Goal: Task Accomplishment & Management: Use online tool/utility

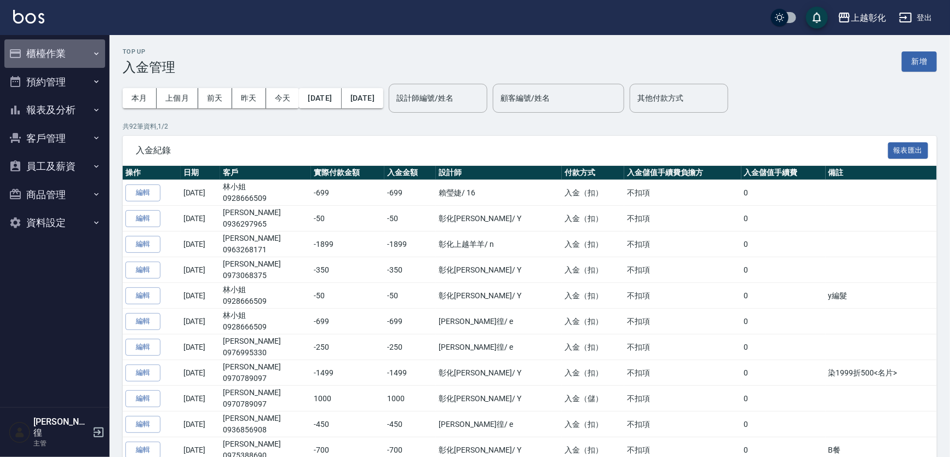
click at [49, 58] on button "櫃檯作業" at bounding box center [54, 53] width 101 height 28
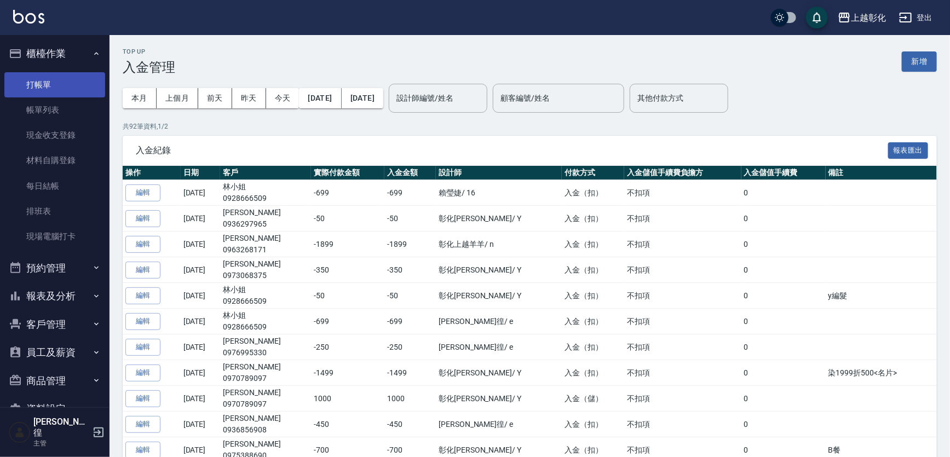
click at [51, 76] on link "打帳單" at bounding box center [54, 84] width 101 height 25
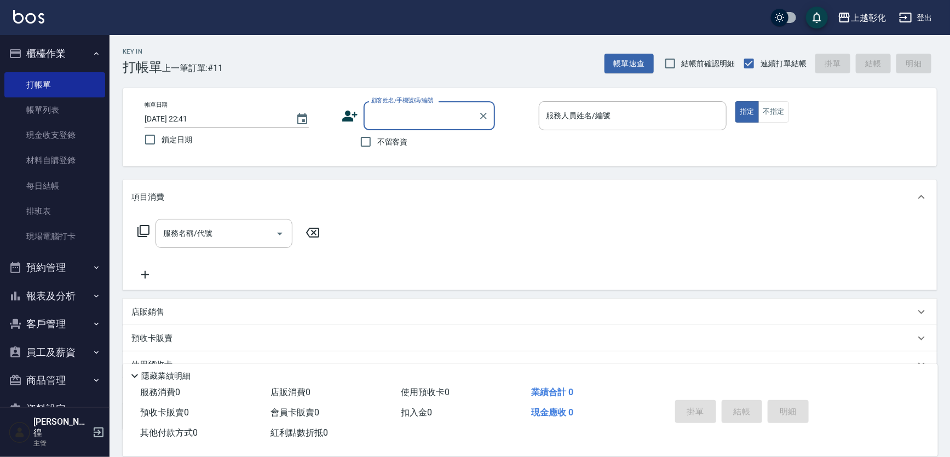
click at [385, 116] on input "顧客姓名/手機號碼/編號" at bounding box center [421, 115] width 105 height 19
click at [391, 145] on li "林小姐/0928666509/" at bounding box center [429, 150] width 131 height 30
type input "林小姐/0928666509/"
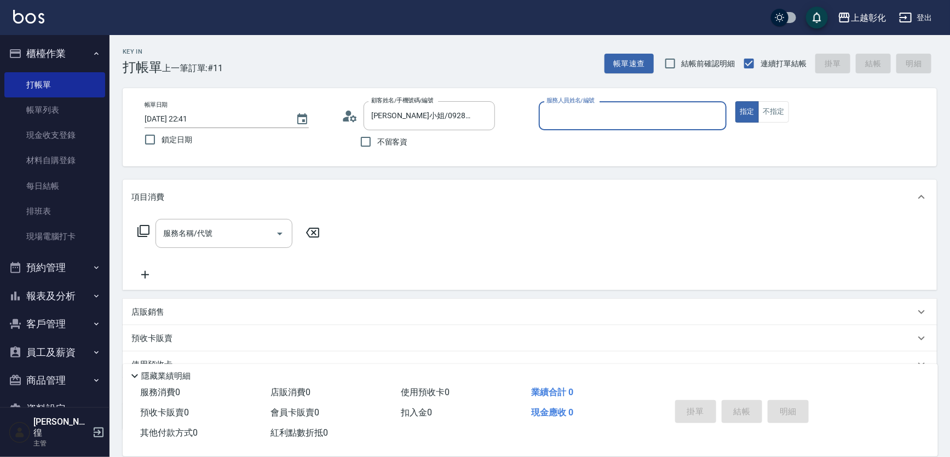
click at [602, 103] on div "服務人員姓名/編號" at bounding box center [633, 115] width 188 height 29
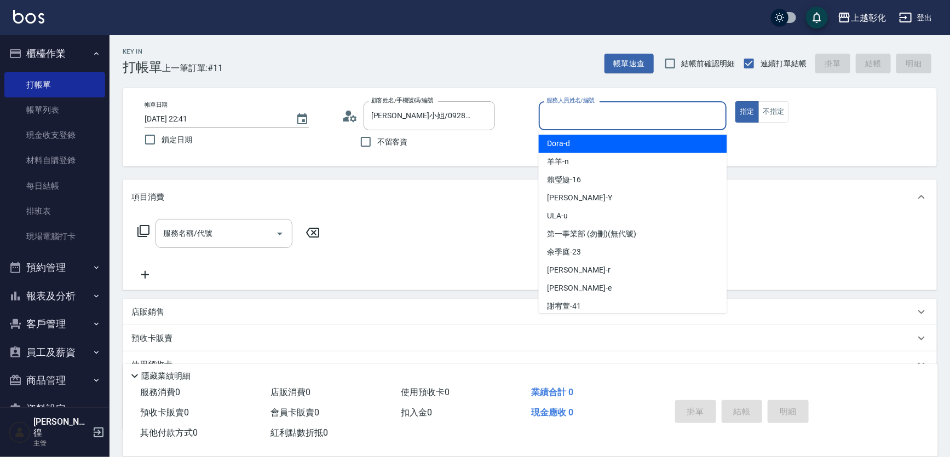
click at [607, 115] on input "服務人員姓名/編號" at bounding box center [633, 115] width 179 height 19
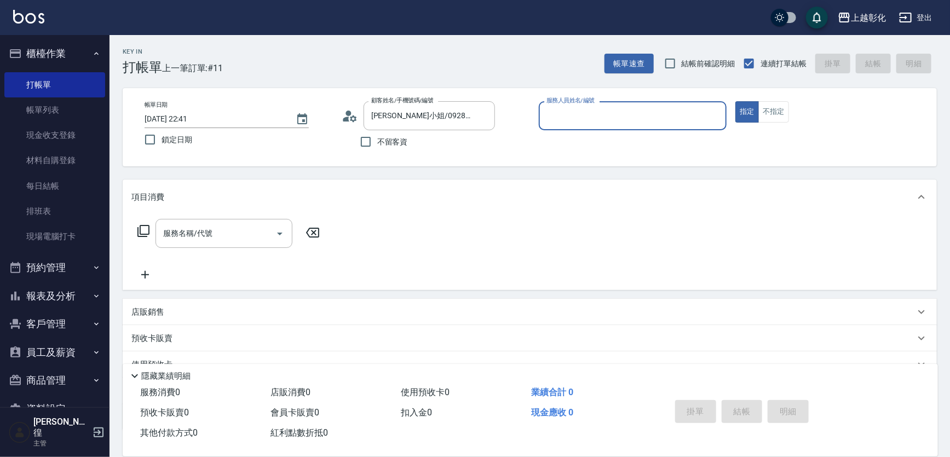
click at [607, 115] on input "服務人員姓名/編號" at bounding box center [633, 115] width 179 height 19
click at [579, 142] on span "賴瑩婕 -16" at bounding box center [565, 144] width 34 height 12
click at [203, 245] on div "服務名稱/代號" at bounding box center [224, 233] width 137 height 29
type input "賴瑩婕-16"
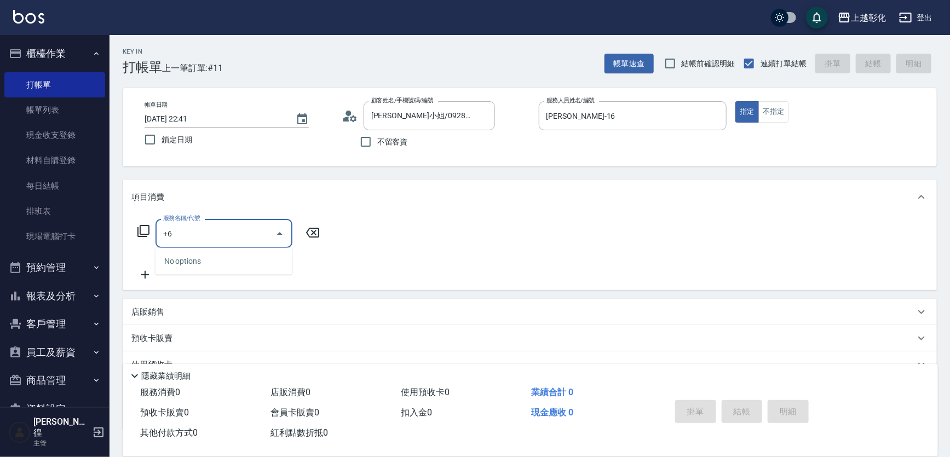
type input "+"
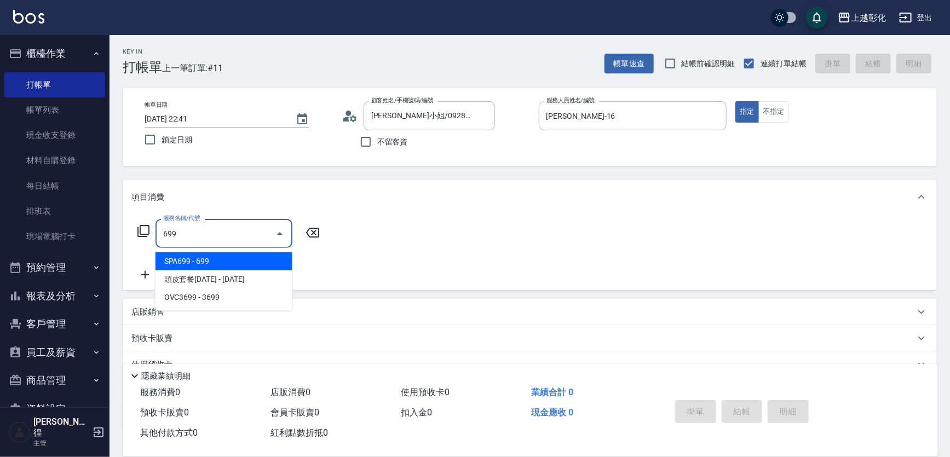
type input "SPA699(0699)"
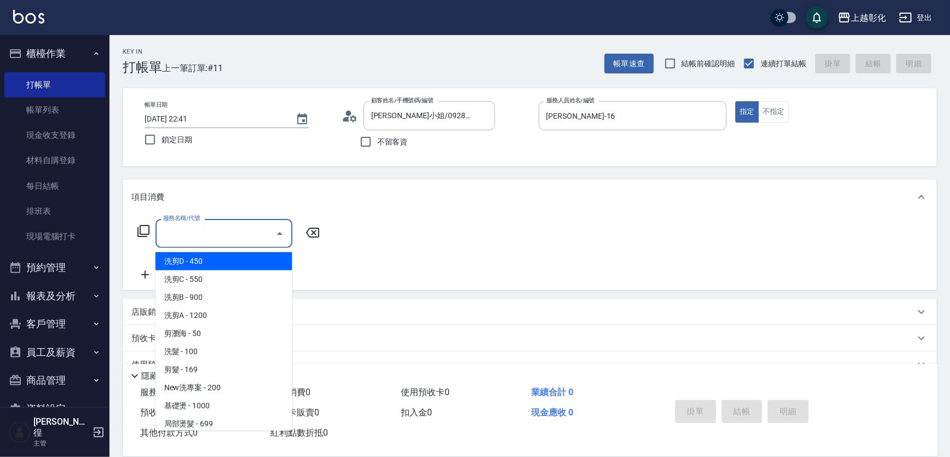
type input "洗剪D(002)"
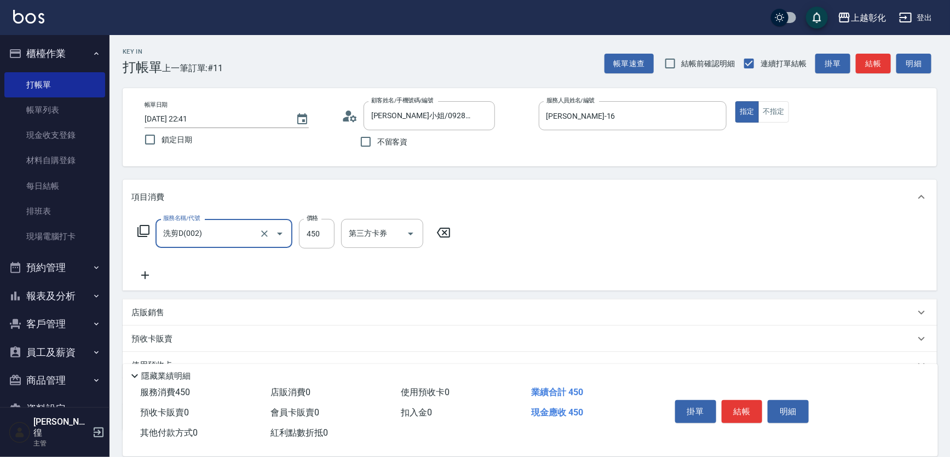
click at [203, 236] on input "洗剪D(002)" at bounding box center [208, 233] width 96 height 19
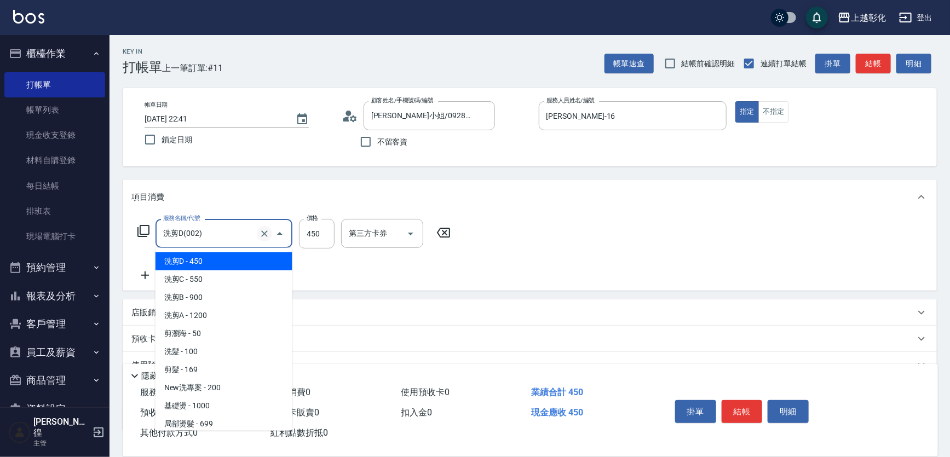
click at [260, 229] on icon "Clear" at bounding box center [264, 233] width 11 height 11
click at [246, 231] on input "服務名稱/代號" at bounding box center [208, 233] width 96 height 19
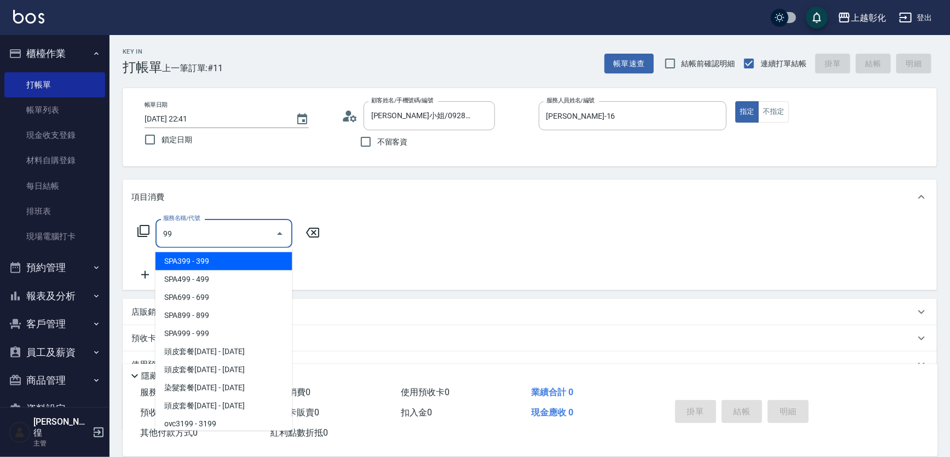
type input "SPA399(0399)"
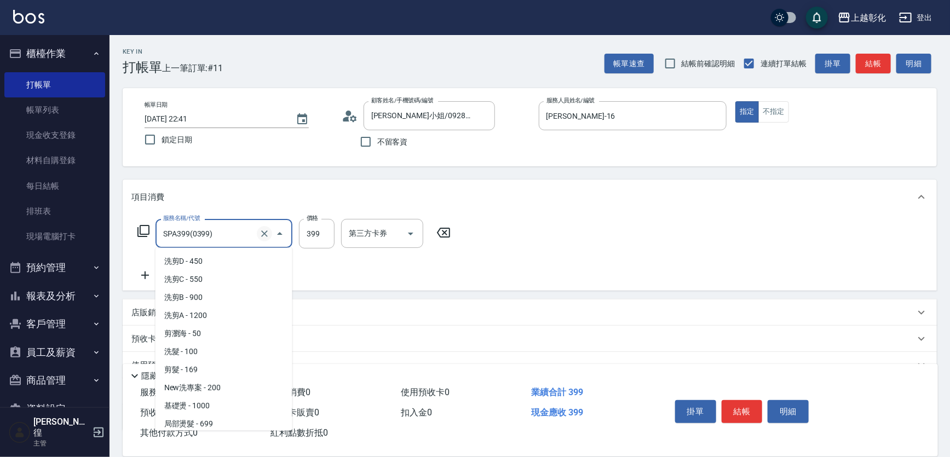
click at [262, 235] on div "SPA399(0399) 服務名稱/代號" at bounding box center [224, 233] width 137 height 29
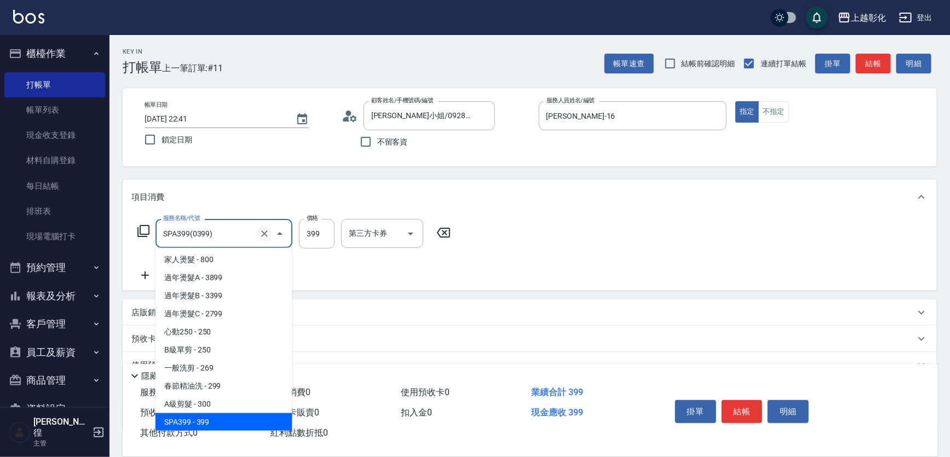
click at [264, 235] on icon "Clear" at bounding box center [264, 233] width 11 height 11
click at [231, 238] on input "服務名稱/代號" at bounding box center [208, 233] width 96 height 19
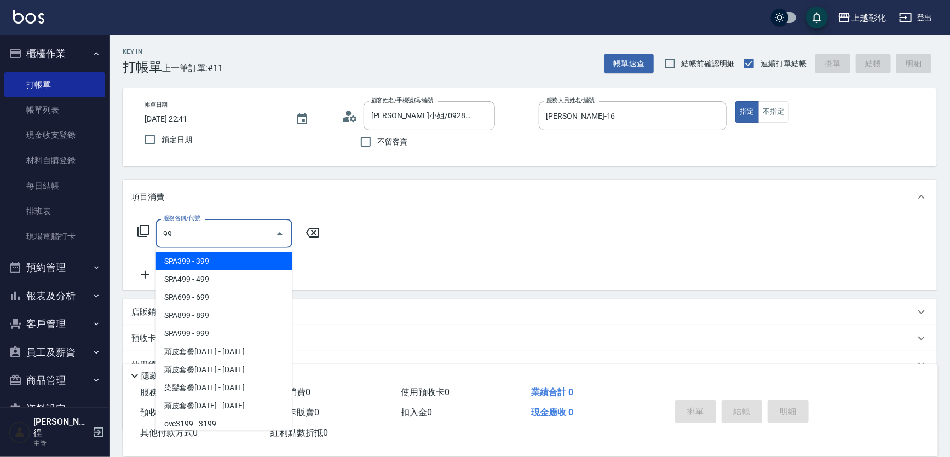
type input "9"
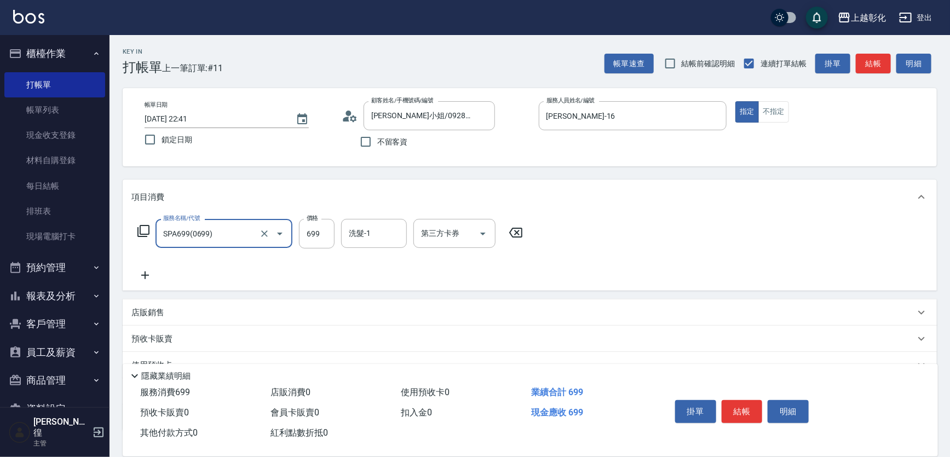
type input "SPA699(0699)"
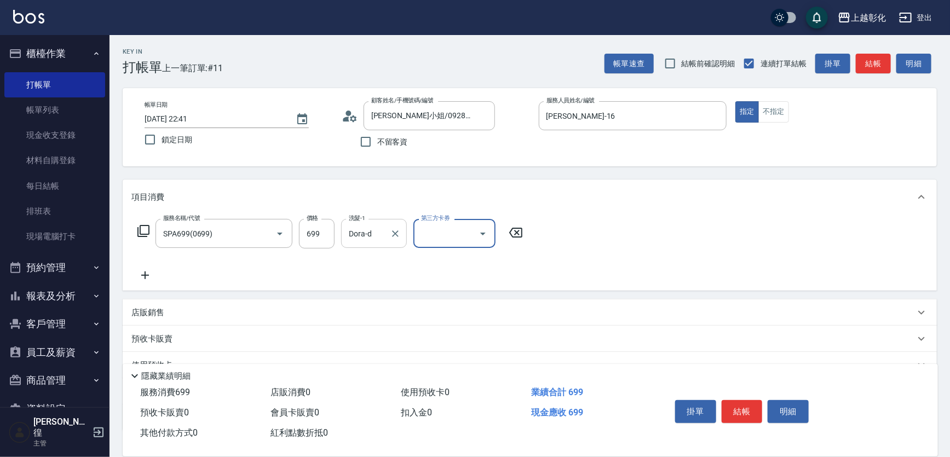
click at [376, 245] on div "Dora-d 洗髮-1" at bounding box center [374, 233] width 66 height 29
type input "D"
type input "賴瑩婕-16"
click at [440, 233] on input "第三方卡券" at bounding box center [446, 233] width 56 height 19
click at [461, 338] on span "儲值卡" at bounding box center [454, 334] width 82 height 18
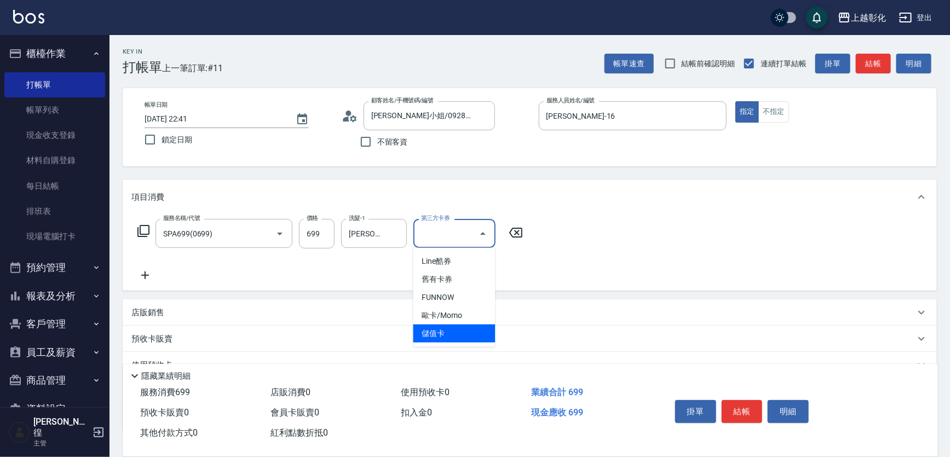
type input "儲值卡"
click at [459, 326] on div "店販銷售" at bounding box center [530, 313] width 814 height 26
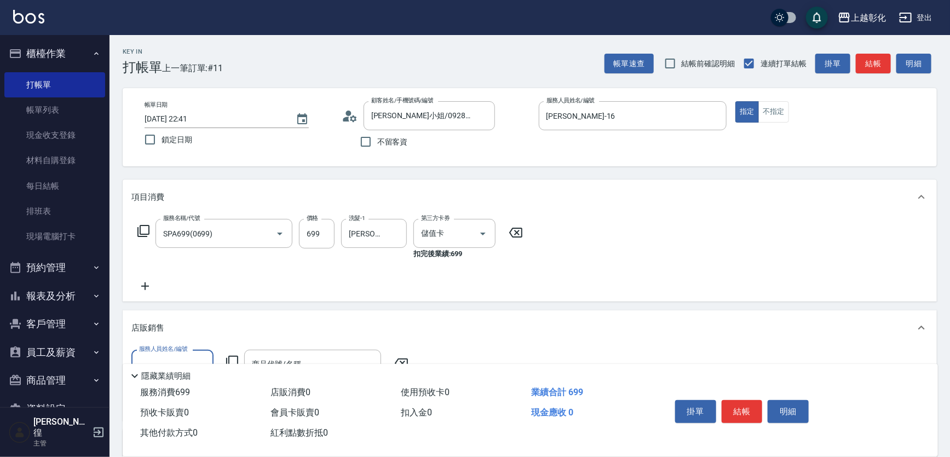
scroll to position [0, 0]
click at [750, 412] on button "結帳" at bounding box center [742, 411] width 41 height 23
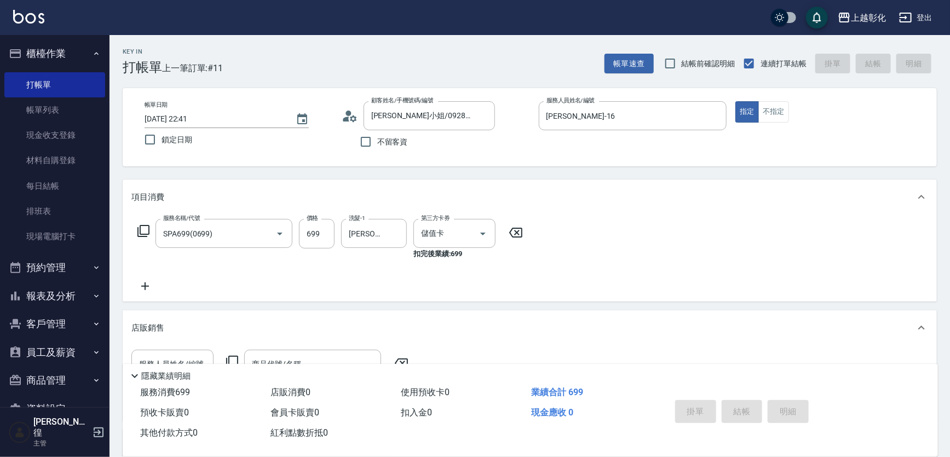
type input "2025/09/19 22:42"
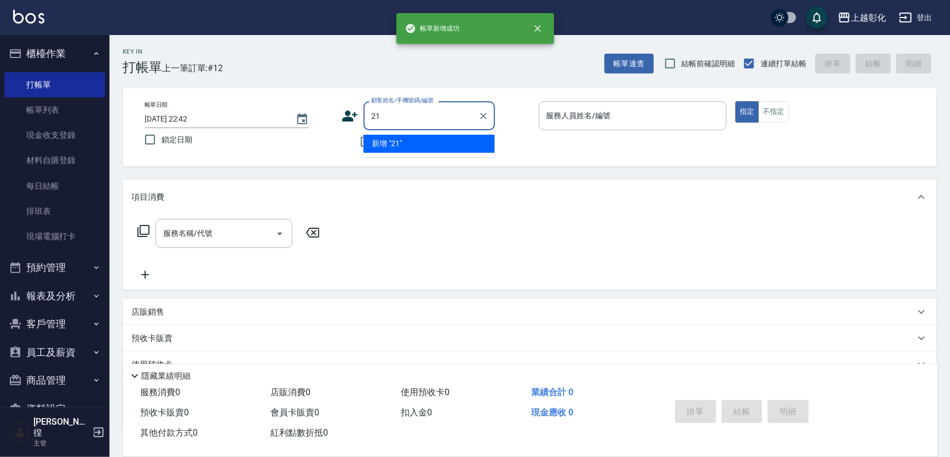
type input "2"
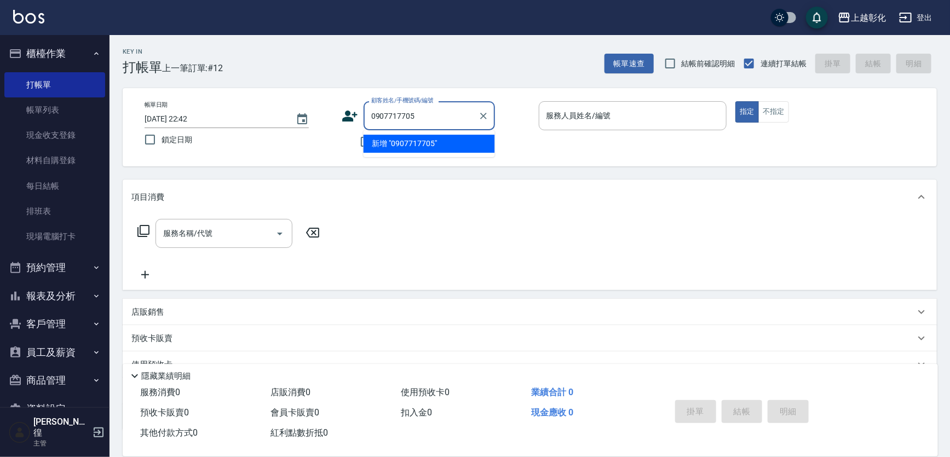
type input "0907717705"
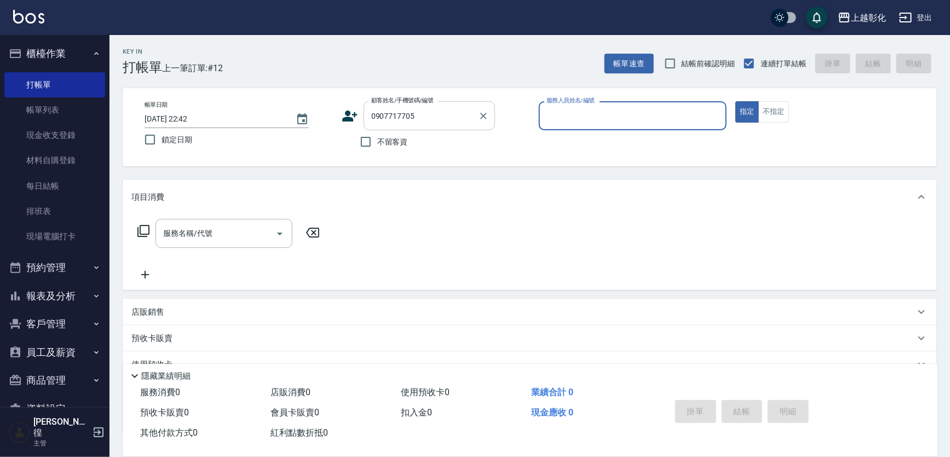
click at [416, 125] on div "0907717705 顧客姓名/手機號碼/編號" at bounding box center [429, 115] width 131 height 29
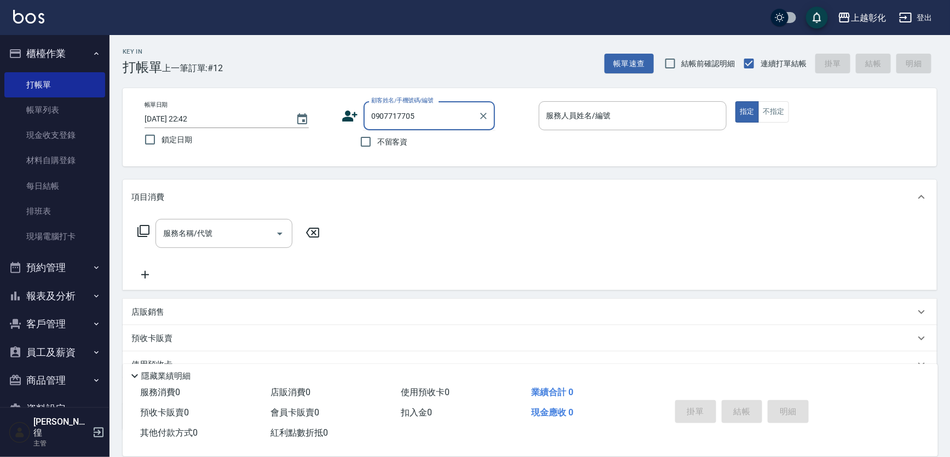
click at [392, 138] on span "不留客資" at bounding box center [392, 142] width 31 height 12
click at [377, 138] on input "不留客資" at bounding box center [365, 141] width 23 height 23
checkbox input "true"
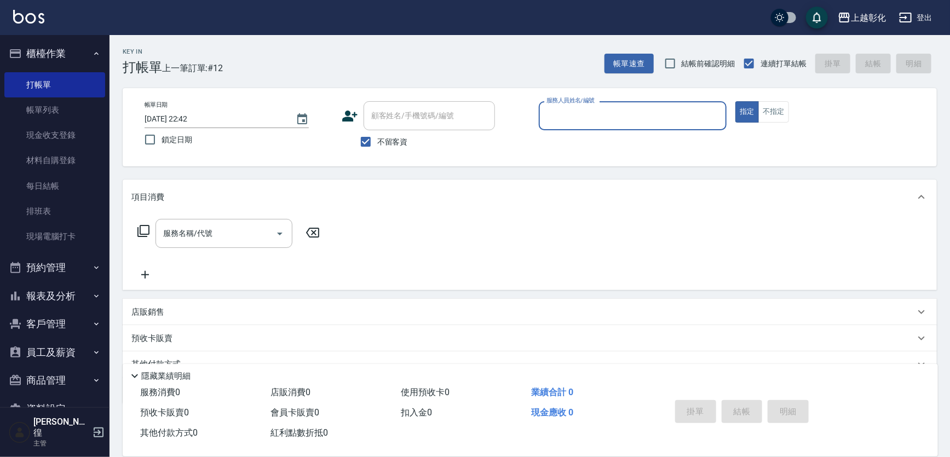
click at [588, 119] on input "服務人員姓名/編號" at bounding box center [633, 115] width 179 height 19
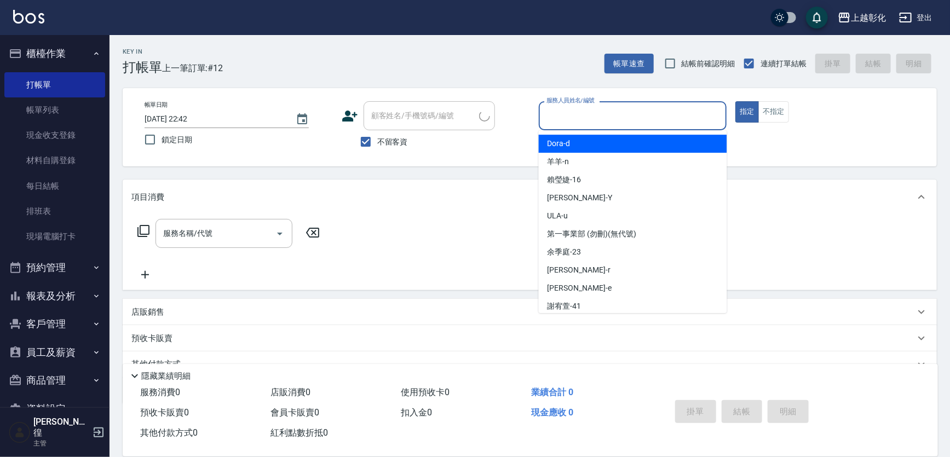
type input "舒瑋/0987239581/"
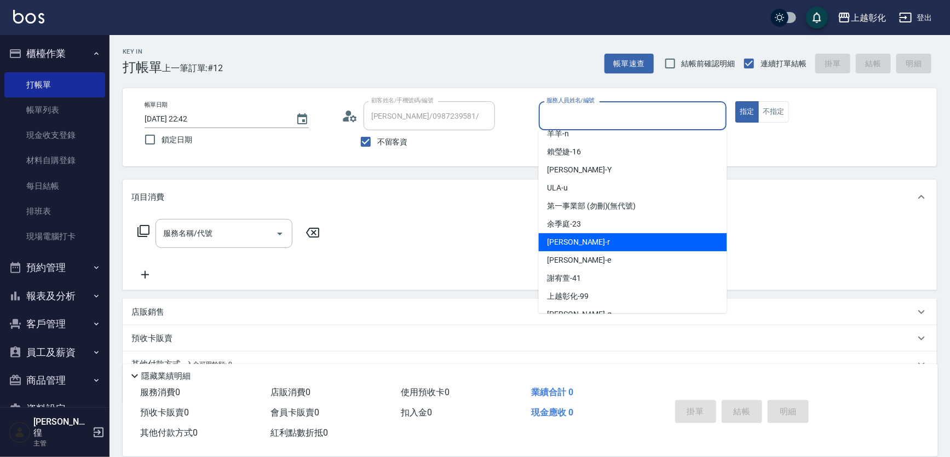
scroll to position [10, 0]
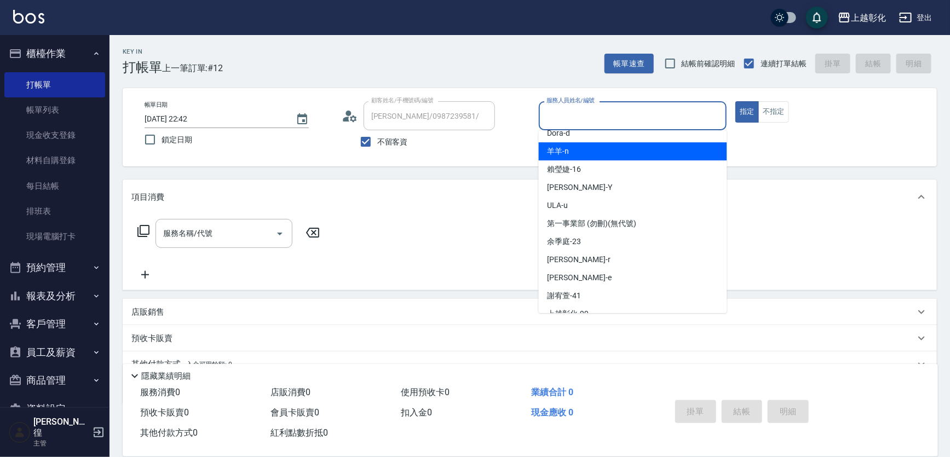
click at [571, 154] on div "羊羊 -n" at bounding box center [633, 151] width 188 height 18
type input "羊羊-n"
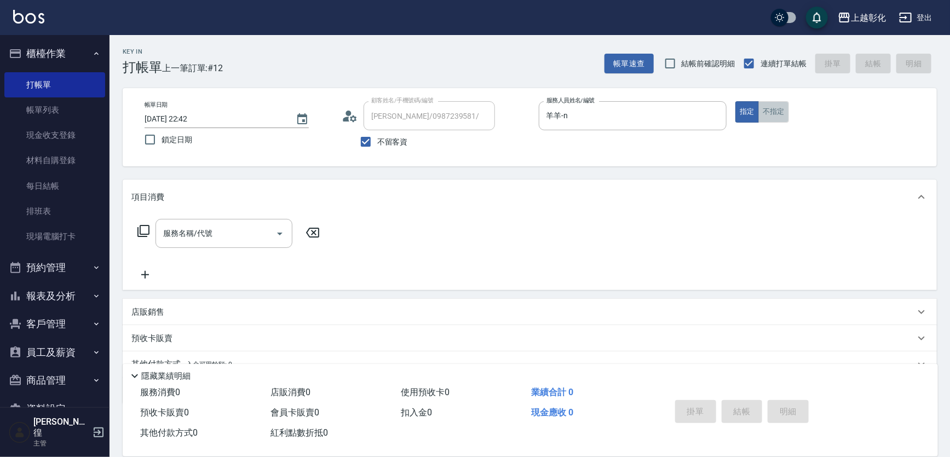
click at [778, 101] on button "不指定" at bounding box center [774, 111] width 31 height 21
click at [179, 233] on input "服務名稱/代號" at bounding box center [215, 233] width 111 height 19
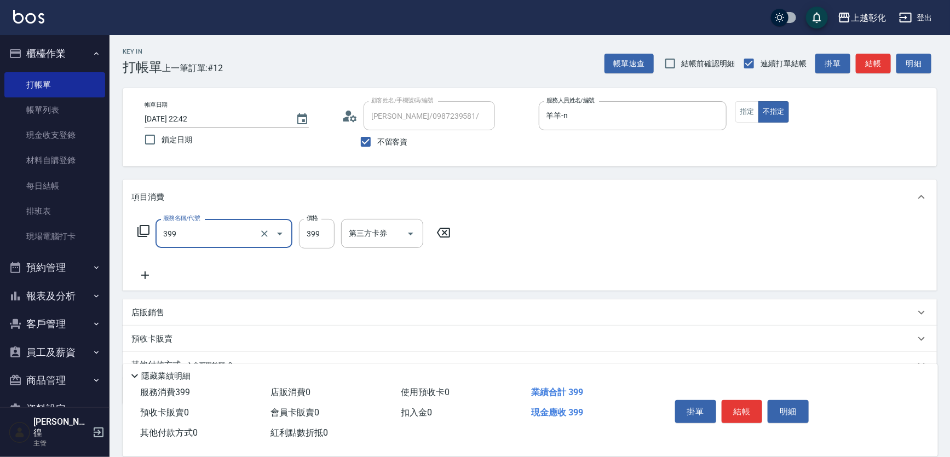
type input "貼片洗髮(399)"
click at [361, 245] on div "洗髮-1" at bounding box center [374, 233] width 66 height 29
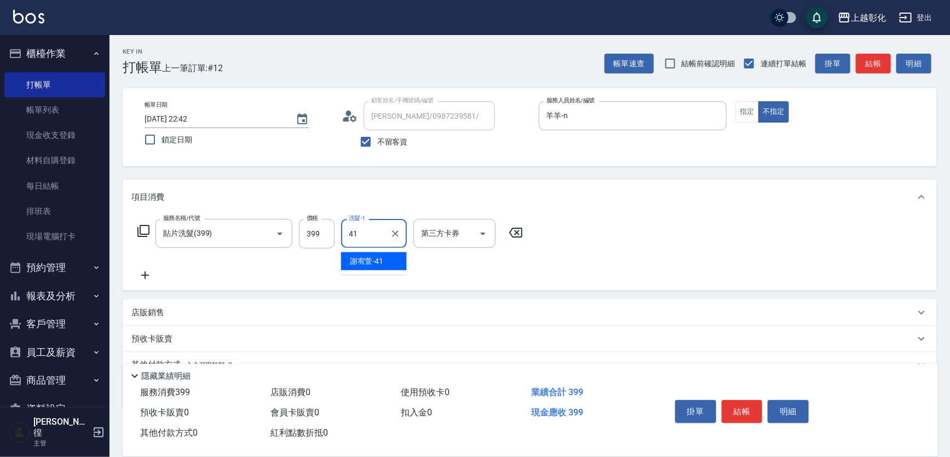
type input "謝宥萱-41"
click at [732, 412] on button "結帳" at bounding box center [742, 411] width 41 height 23
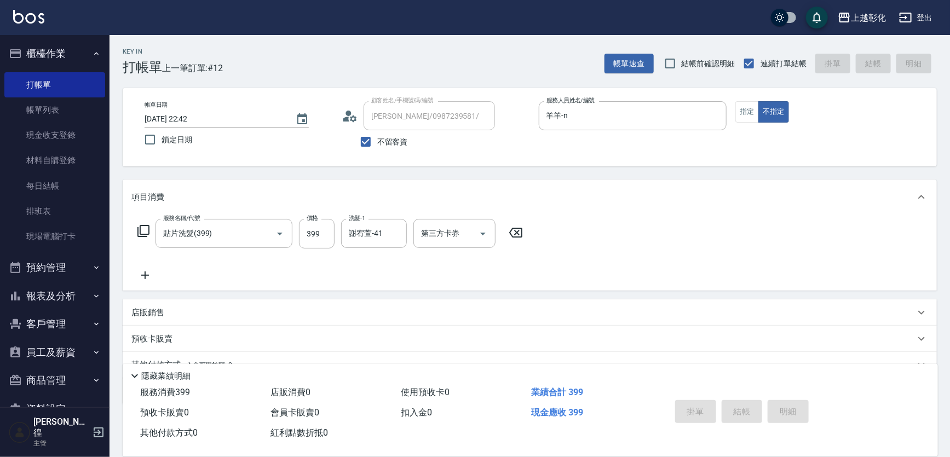
type input "2025/09/19 22:43"
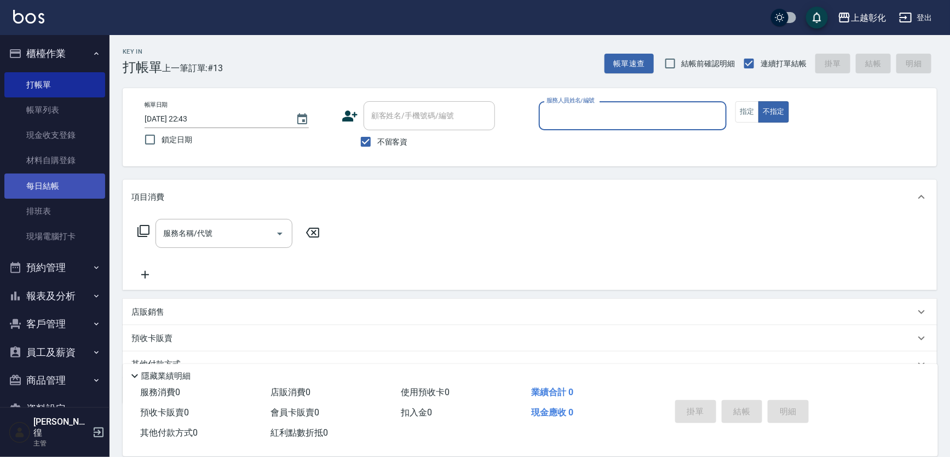
click at [64, 191] on link "每日結帳" at bounding box center [54, 186] width 101 height 25
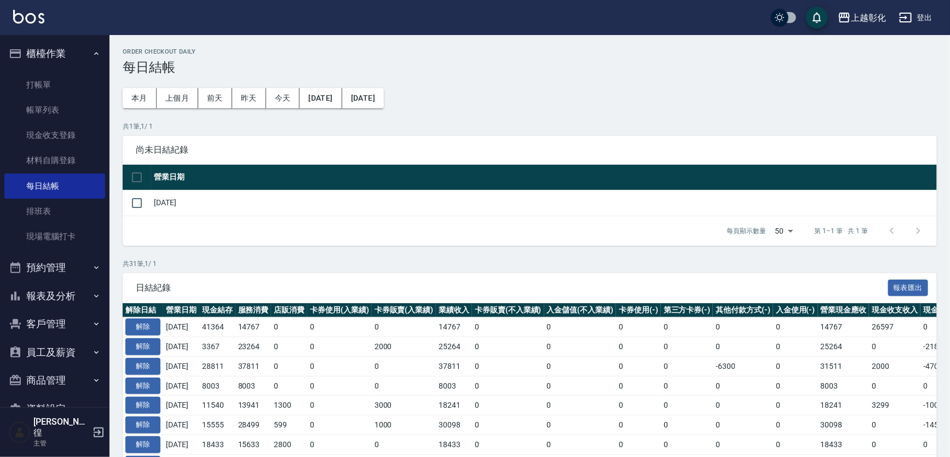
click at [155, 204] on td "[DATE]" at bounding box center [544, 203] width 786 height 26
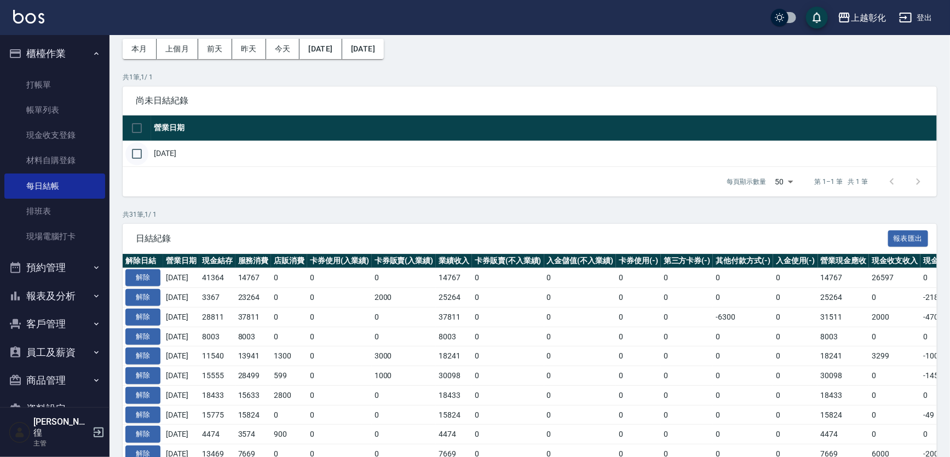
click at [138, 150] on input "checkbox" at bounding box center [136, 153] width 23 height 23
checkbox input "true"
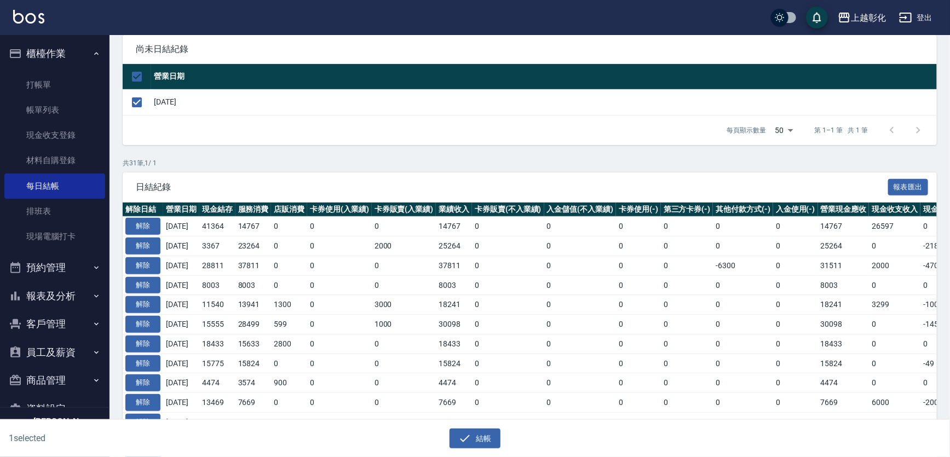
scroll to position [199, 0]
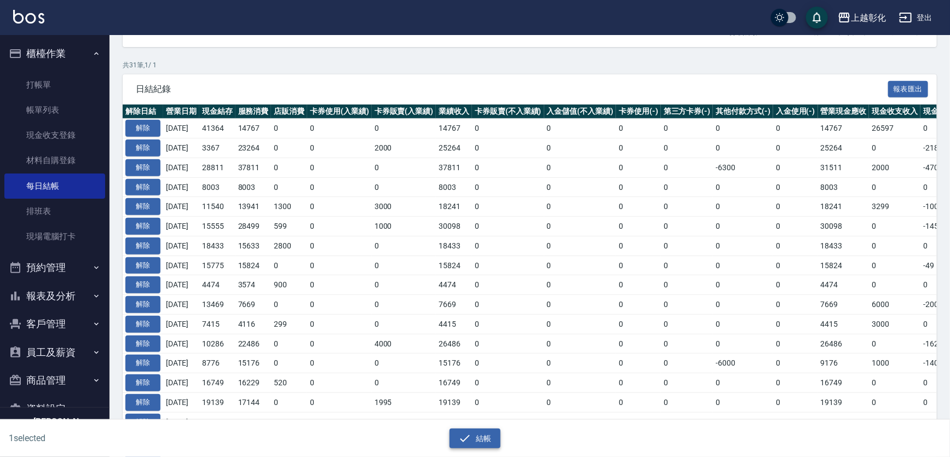
click at [451, 429] on button "結帳" at bounding box center [475, 439] width 51 height 20
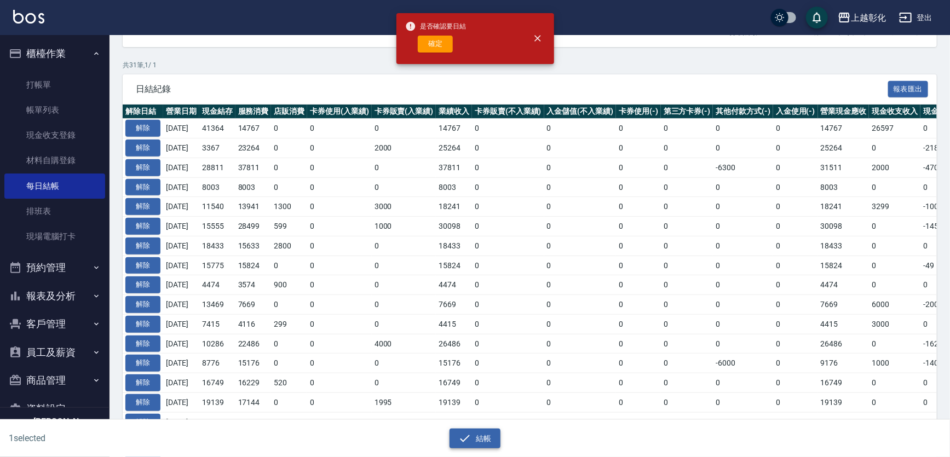
click at [471, 440] on icon "button" at bounding box center [464, 438] width 13 height 13
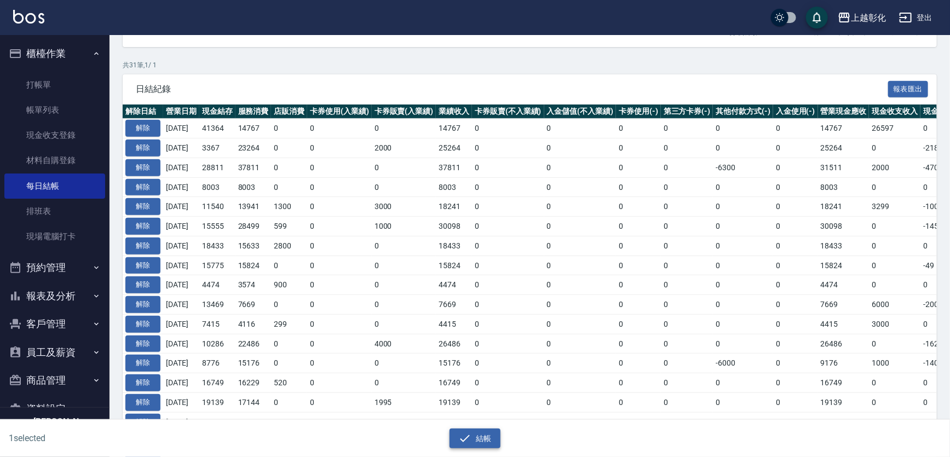
click at [466, 436] on icon "button" at bounding box center [464, 438] width 13 height 13
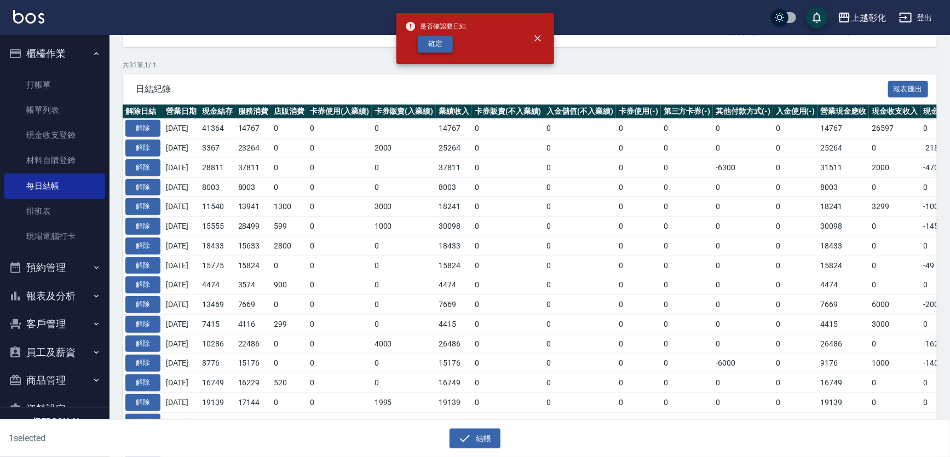
click at [445, 36] on button "確定" at bounding box center [435, 44] width 35 height 17
checkbox input "false"
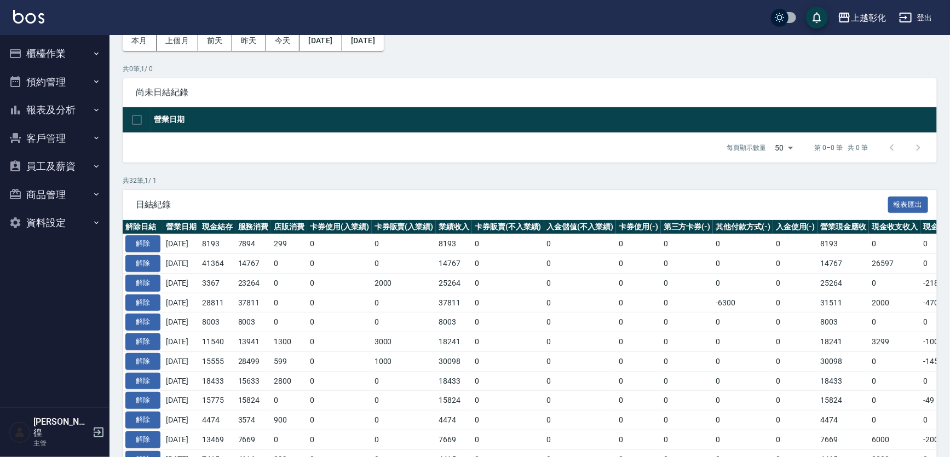
scroll to position [45, 0]
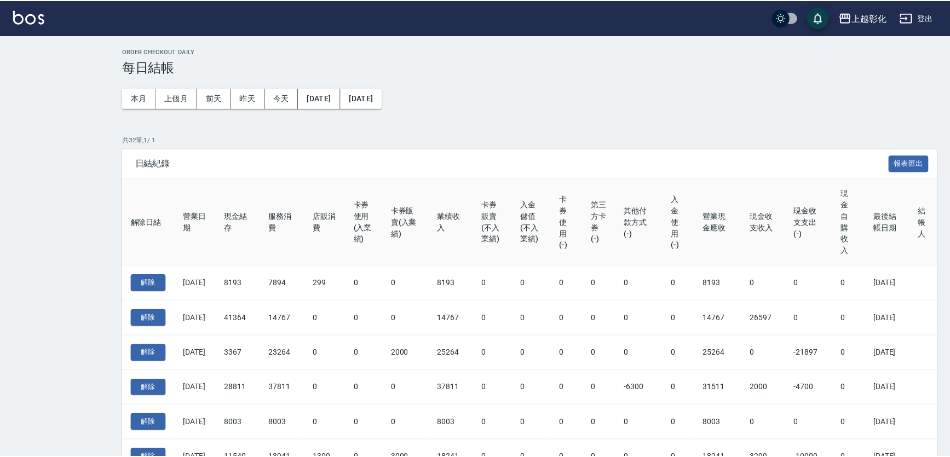
scroll to position [45, 0]
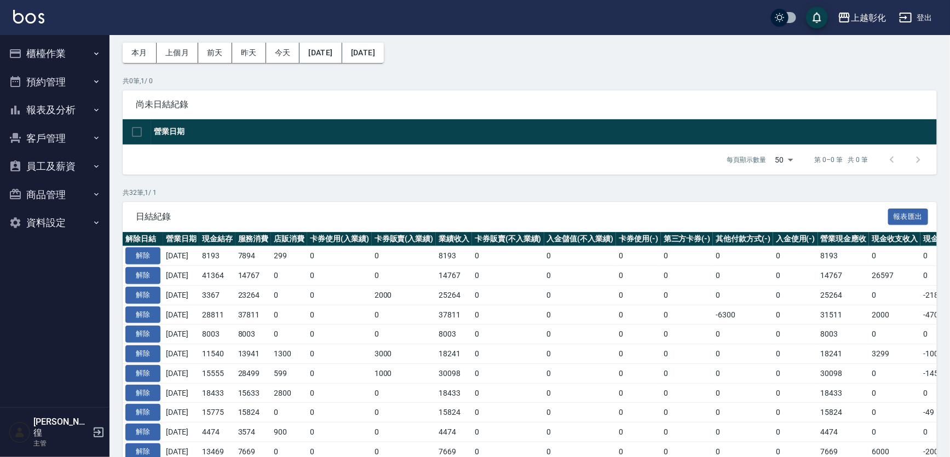
click at [80, 61] on button "櫃檯作業" at bounding box center [54, 53] width 101 height 28
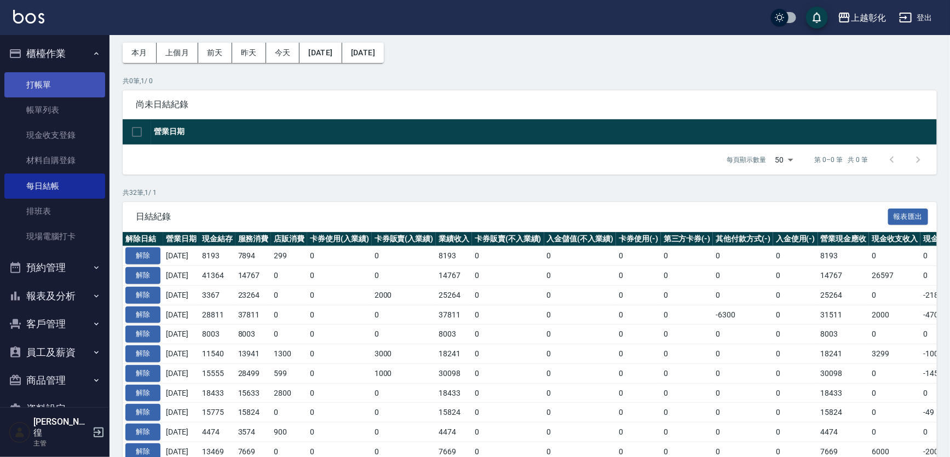
click at [77, 85] on link "打帳單" at bounding box center [54, 84] width 101 height 25
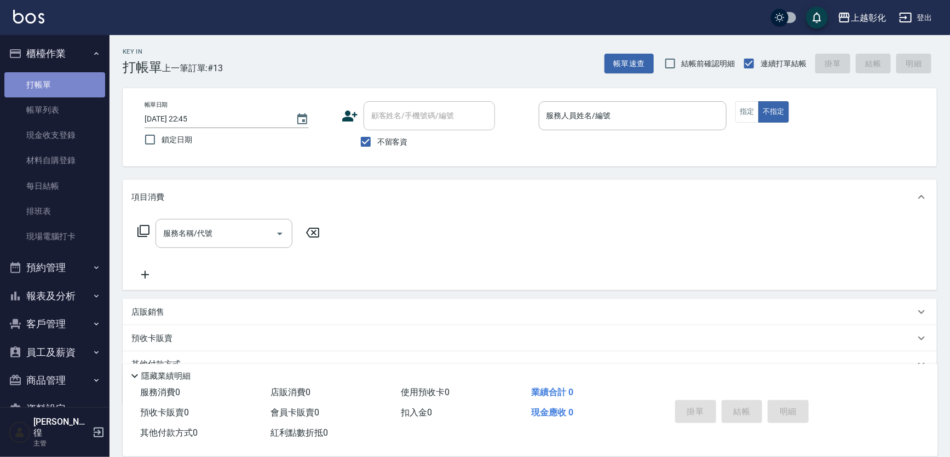
click at [65, 96] on link "打帳單" at bounding box center [54, 84] width 101 height 25
click at [64, 104] on link "帳單列表" at bounding box center [54, 109] width 101 height 25
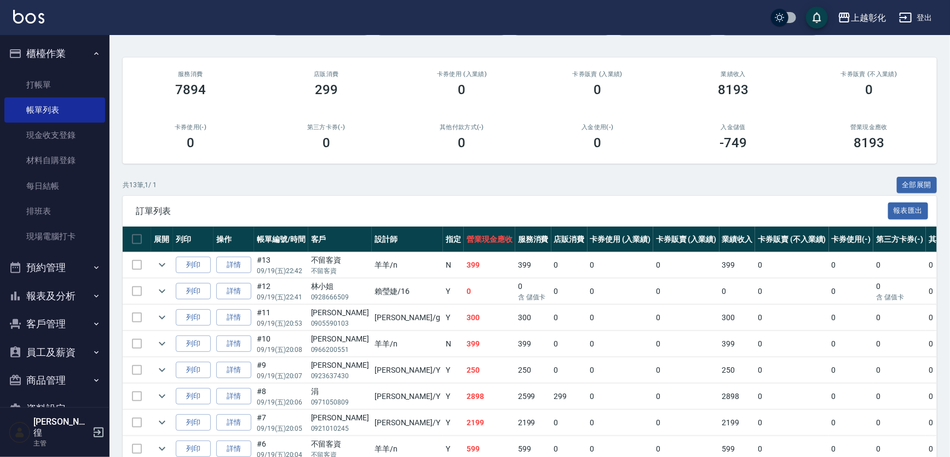
scroll to position [199, 0]
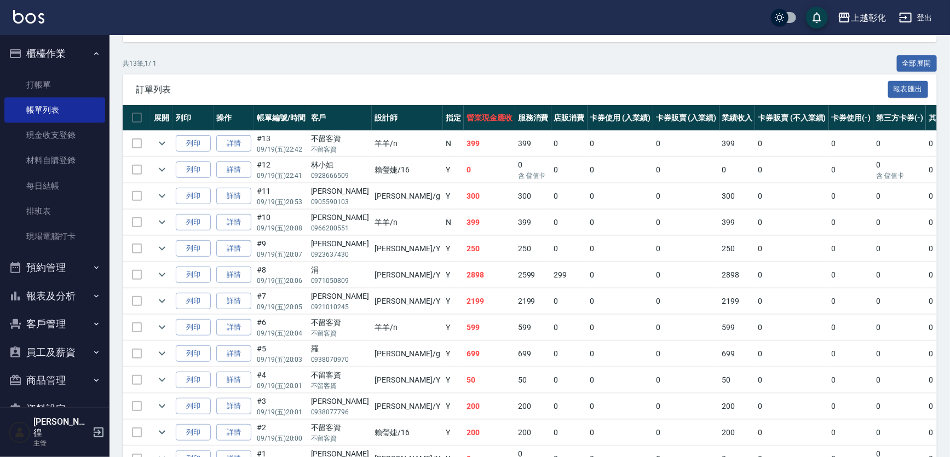
click at [68, 300] on button "報表及分析" at bounding box center [54, 296] width 101 height 28
click at [63, 345] on link "店家日報表" at bounding box center [54, 352] width 101 height 25
